Goal: Task Accomplishment & Management: Manage account settings

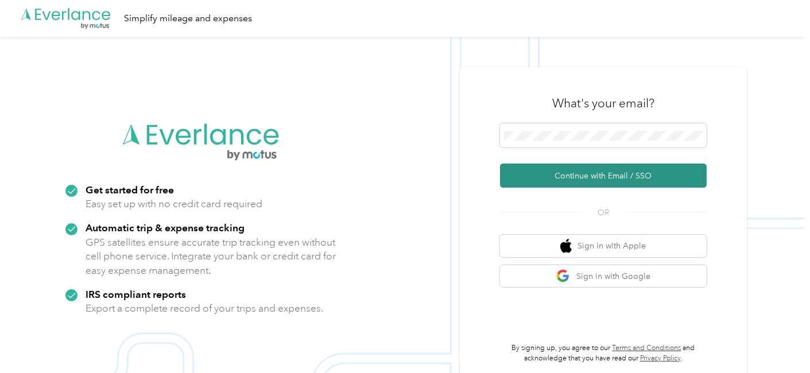
click at [589, 175] on button "Continue with Email / SSO" at bounding box center [603, 176] width 207 height 24
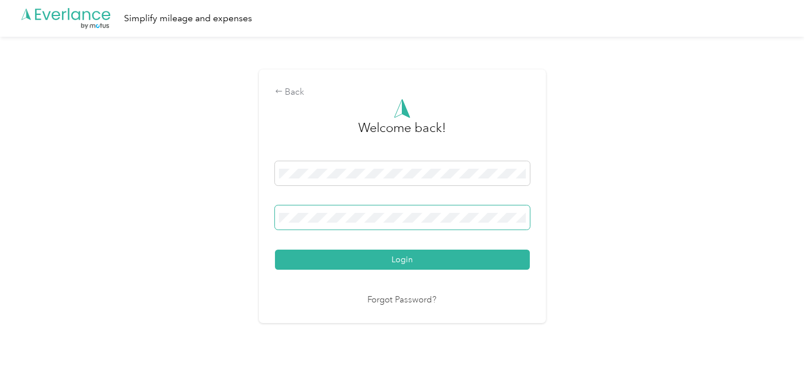
click at [275, 250] on button "Login" at bounding box center [402, 260] width 255 height 20
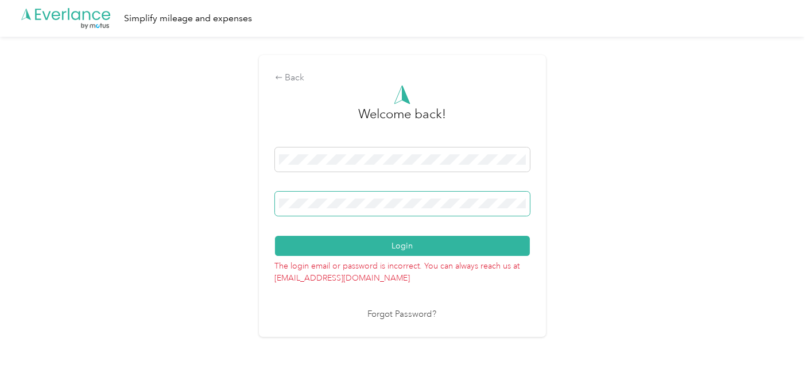
click at [275, 236] on button "Login" at bounding box center [402, 246] width 255 height 20
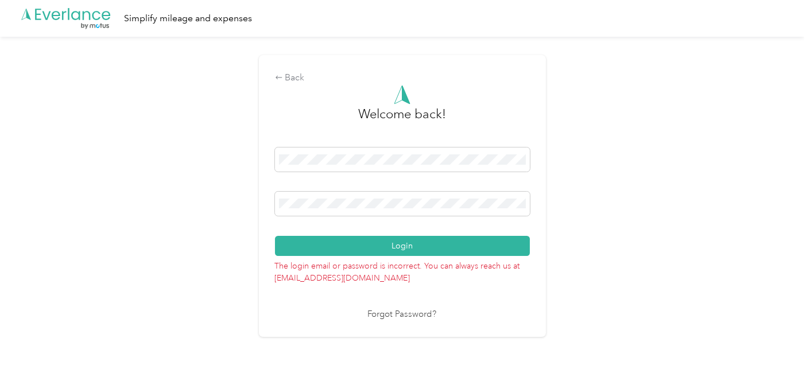
click at [414, 314] on link "Forgot Password?" at bounding box center [402, 314] width 69 height 13
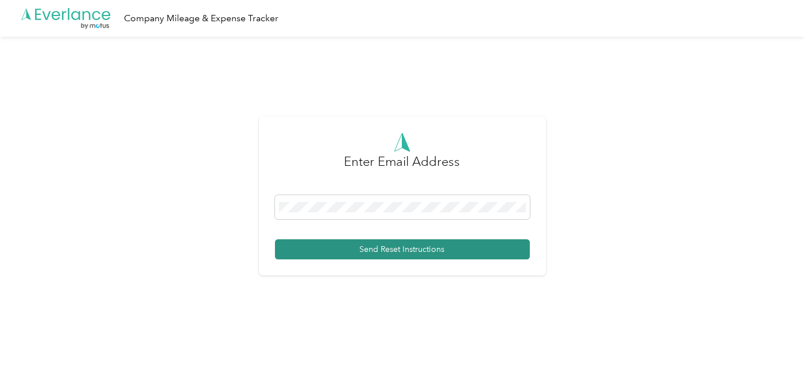
click at [385, 250] on button "Send Reset Instructions" at bounding box center [402, 250] width 255 height 20
